Goal: Task Accomplishment & Management: Manage account settings

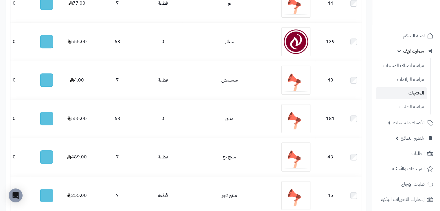
scroll to position [520, 0]
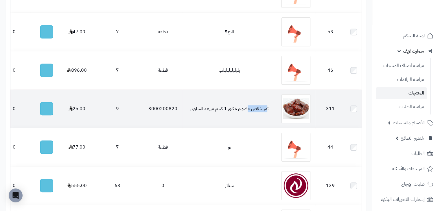
drag, startPoint x: 266, startPoint y: 109, endPoint x: 249, endPoint y: 112, distance: 17.9
click at [246, 110] on td "تمر خلاص عضوي مكنوز 1 كجم مزرعة السلوى" at bounding box center [229, 109] width 94 height 38
click at [274, 112] on td "تمر خلاص عضوي مكنوز 1 كجم مزرعة السلوى" at bounding box center [229, 109] width 94 height 38
click at [158, 111] on td "3000200820" at bounding box center [163, 109] width 38 height 38
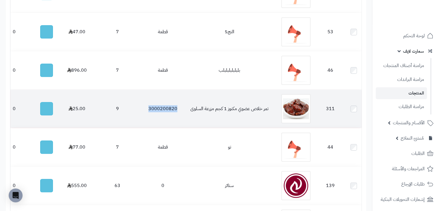
copy td "3000200820"
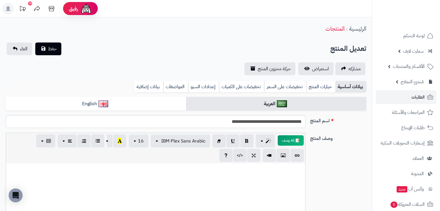
select select
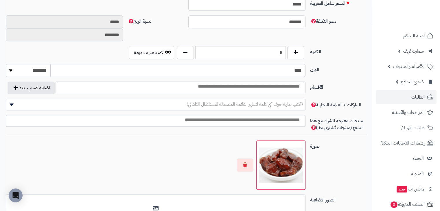
scroll to position [347, 0]
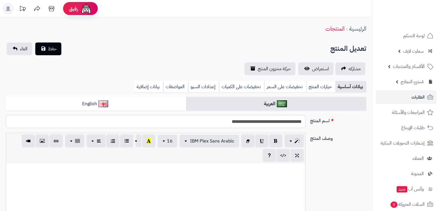
select select
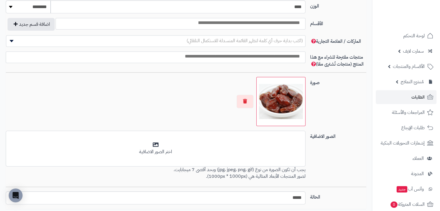
scroll to position [274, 0]
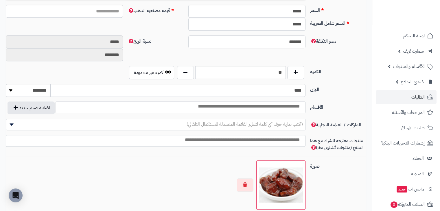
click at [351, 69] on label "الكمية" at bounding box center [337, 70] width 61 height 9
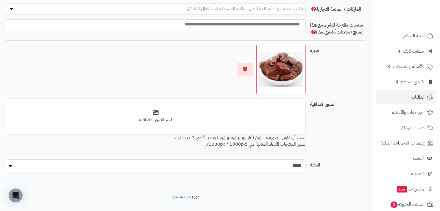
click at [346, 77] on div "صورة اختر الصورة الأساسية" at bounding box center [185, 72] width 365 height 54
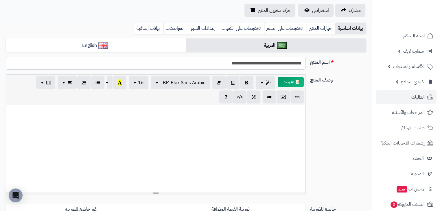
scroll to position [0, 0]
